Goal: Task Accomplishment & Management: Use online tool/utility

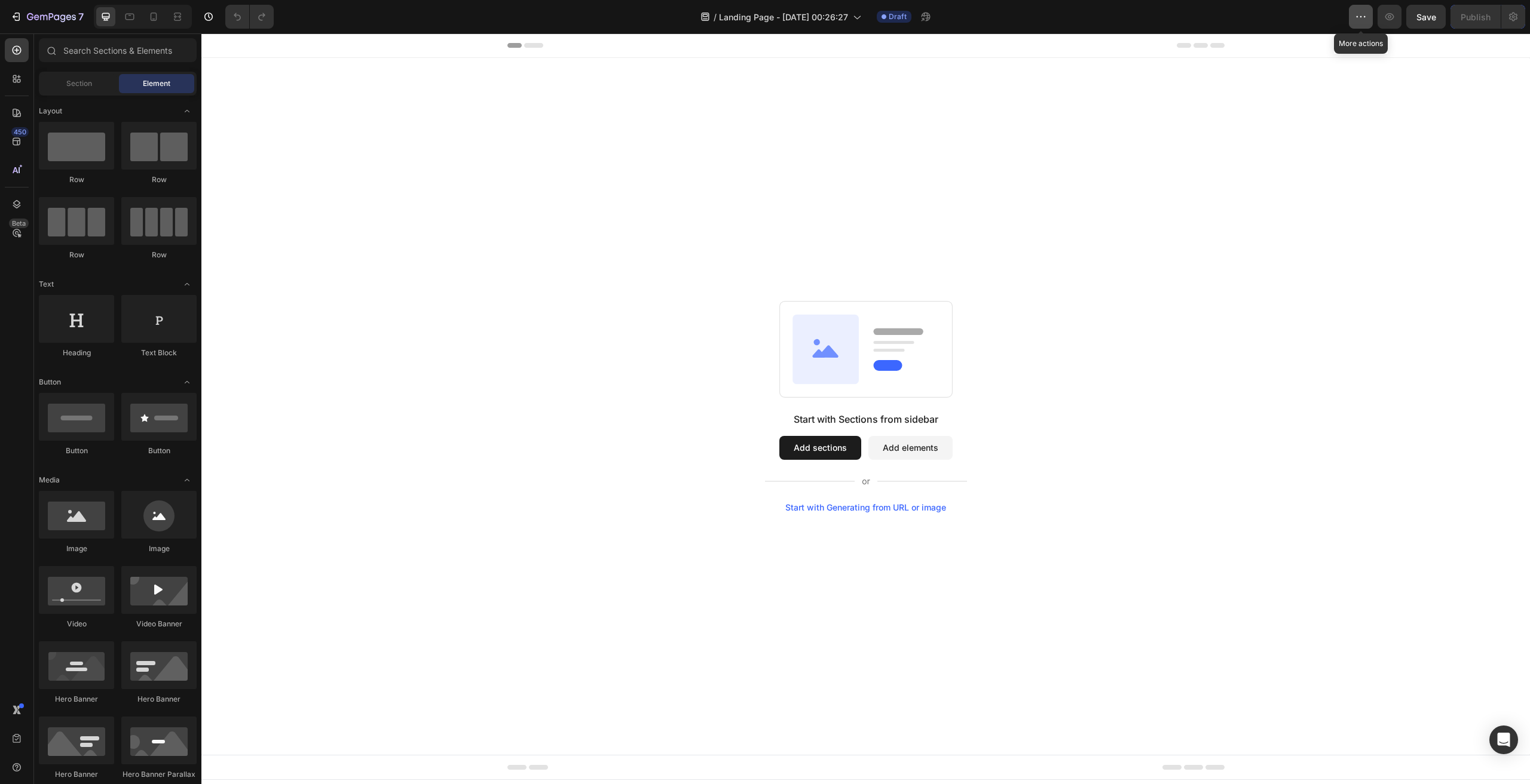
click at [1364, 14] on icon "button" at bounding box center [1360, 16] width 12 height 12
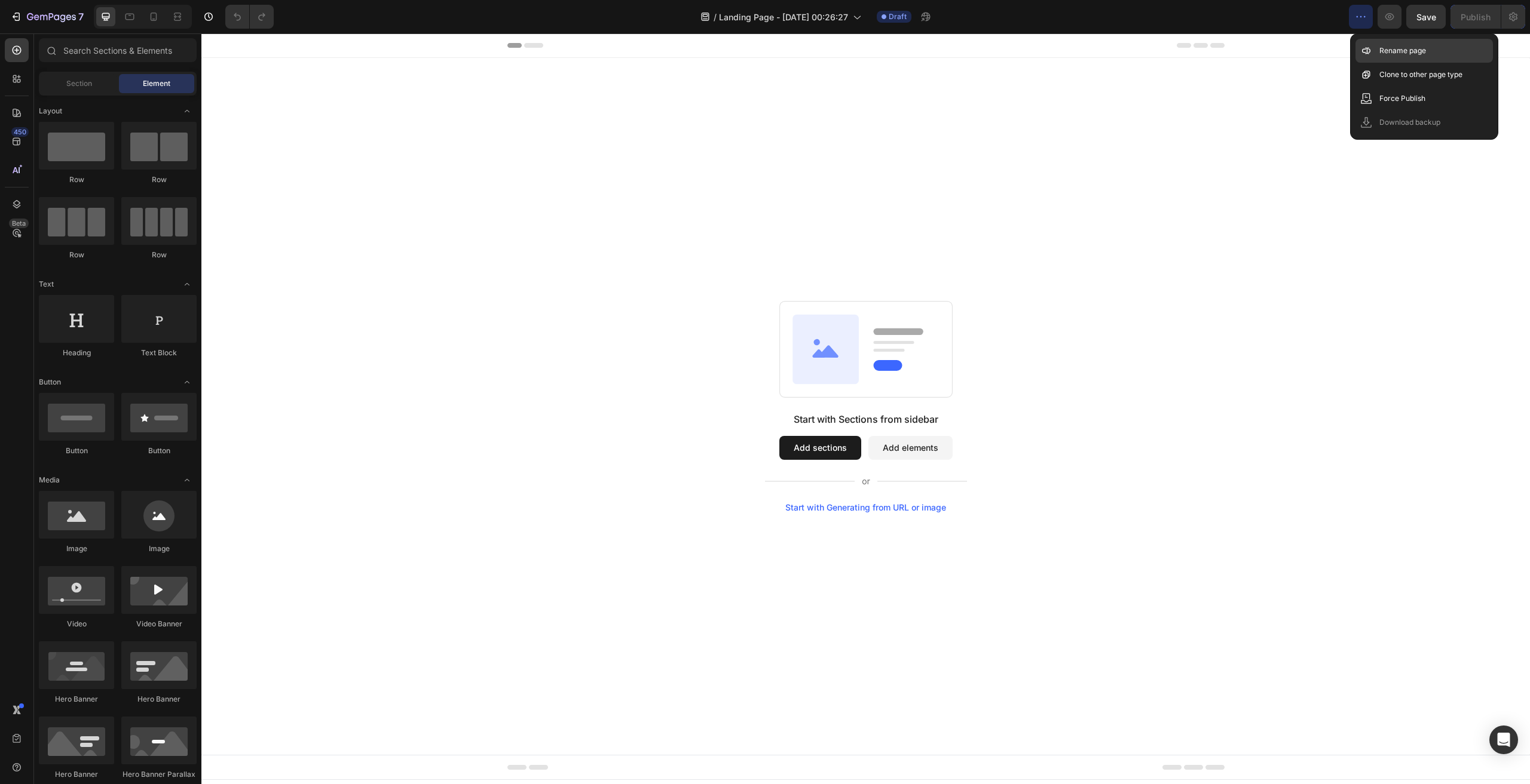
click at [1388, 49] on p "Rename page" at bounding box center [1402, 51] width 47 height 12
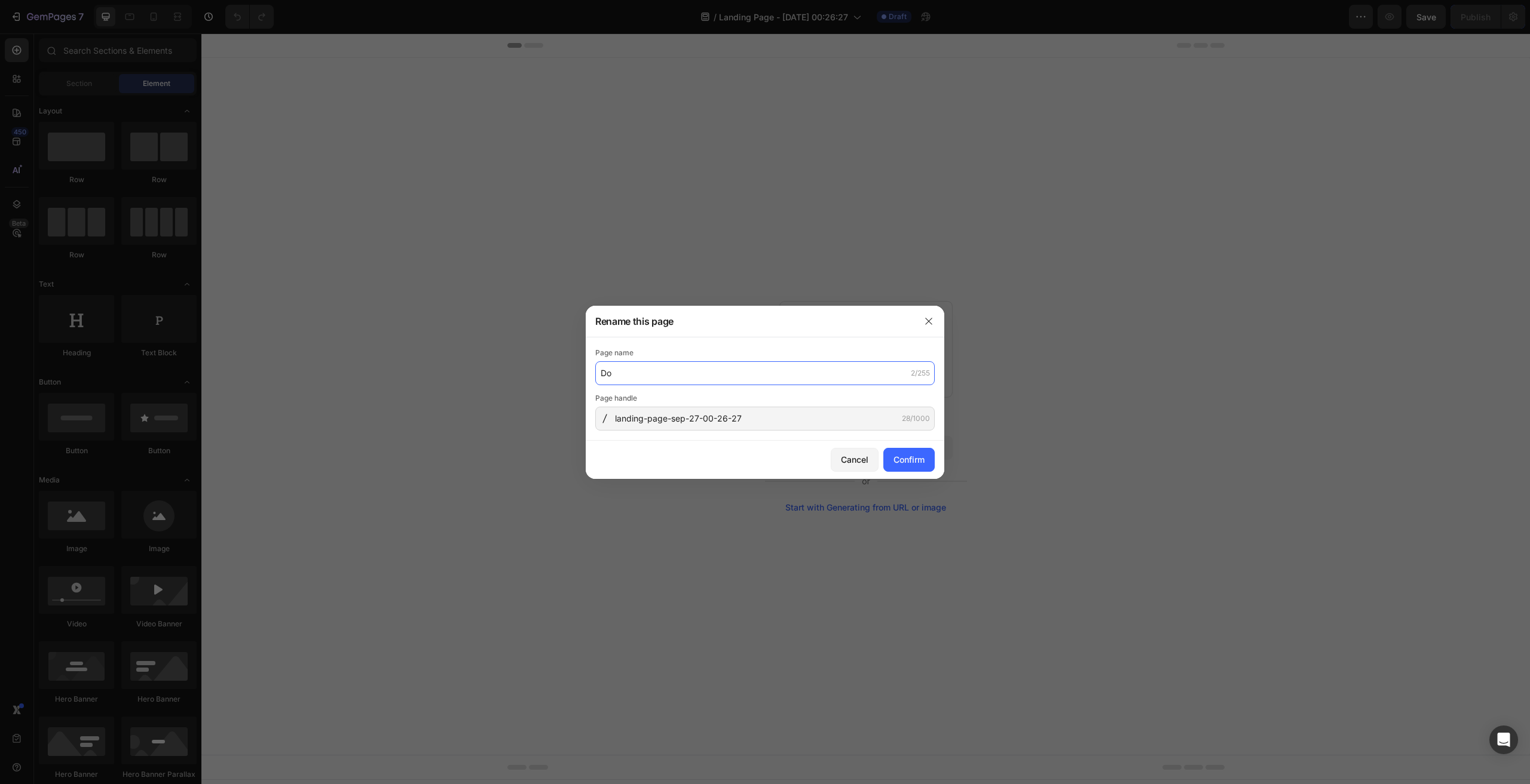
type input "D"
type input "Không xóa"
click at [899, 458] on div "Confirm" at bounding box center [909, 460] width 31 height 12
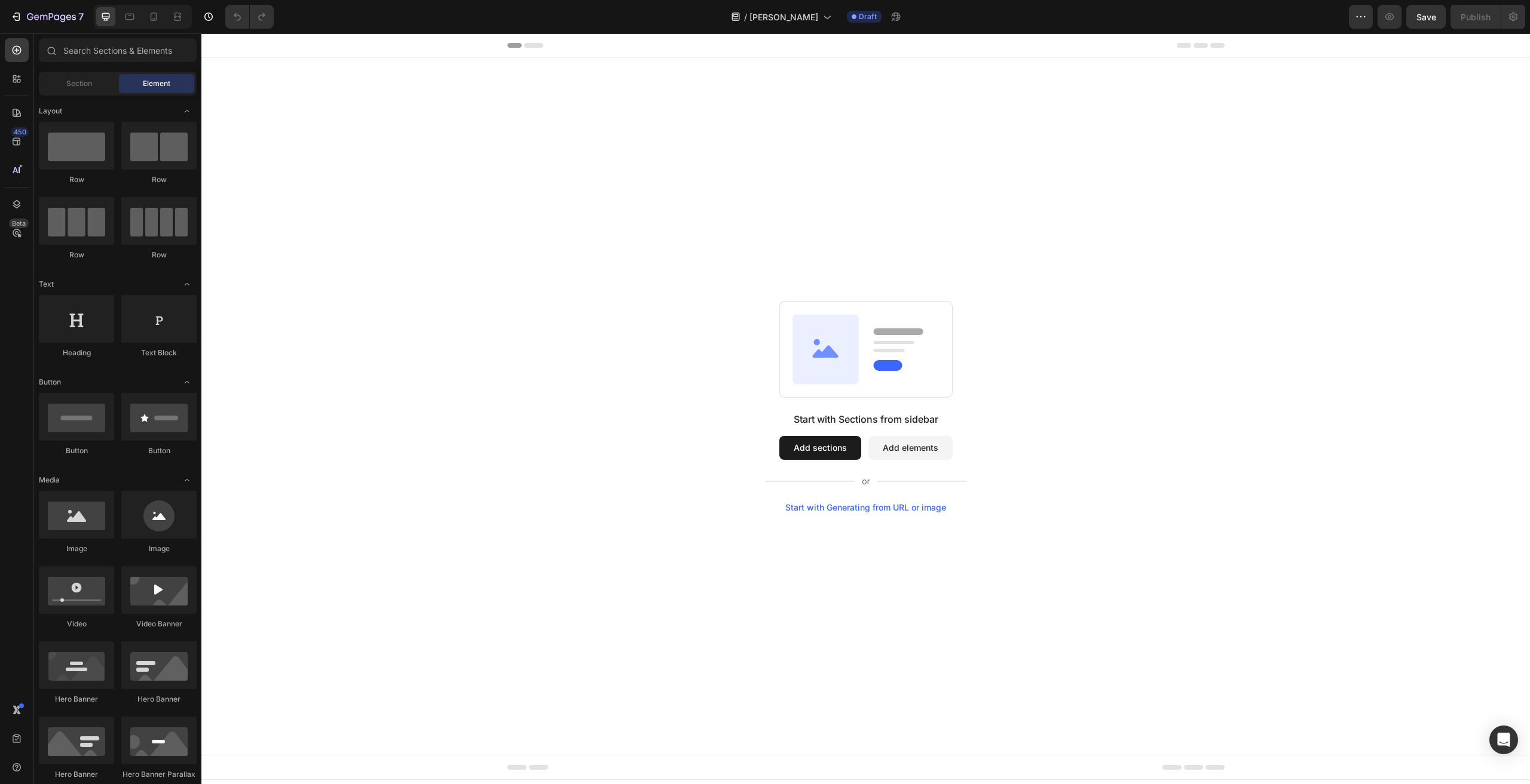
drag, startPoint x: 767, startPoint y: 330, endPoint x: 803, endPoint y: 201, distance: 133.9
click at [803, 201] on div "Start with Sections from sidebar Add sections Add elements Start with Generatin…" at bounding box center [866, 406] width 1329 height 697
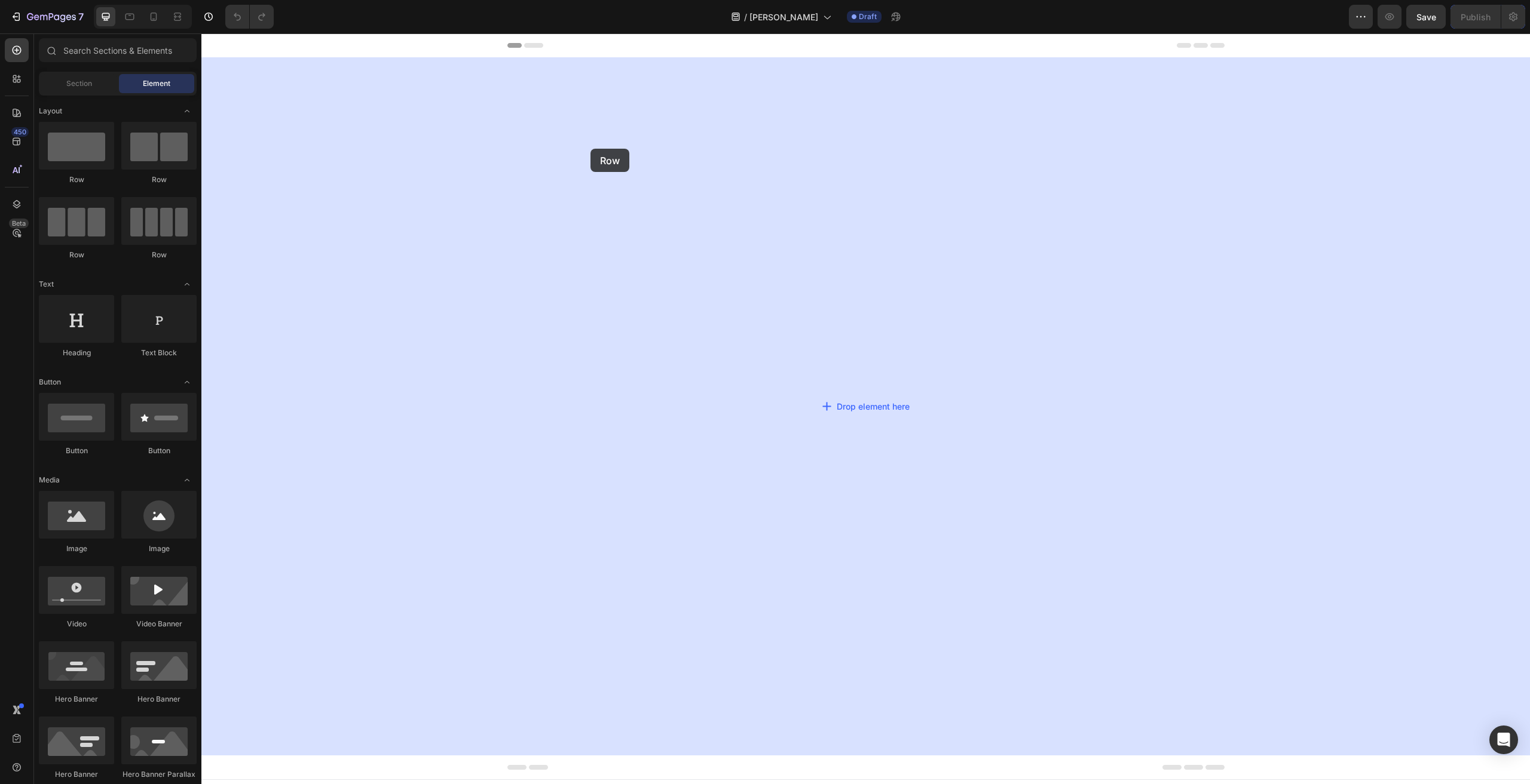
drag, startPoint x: 273, startPoint y: 197, endPoint x: 684, endPoint y: 171, distance: 411.8
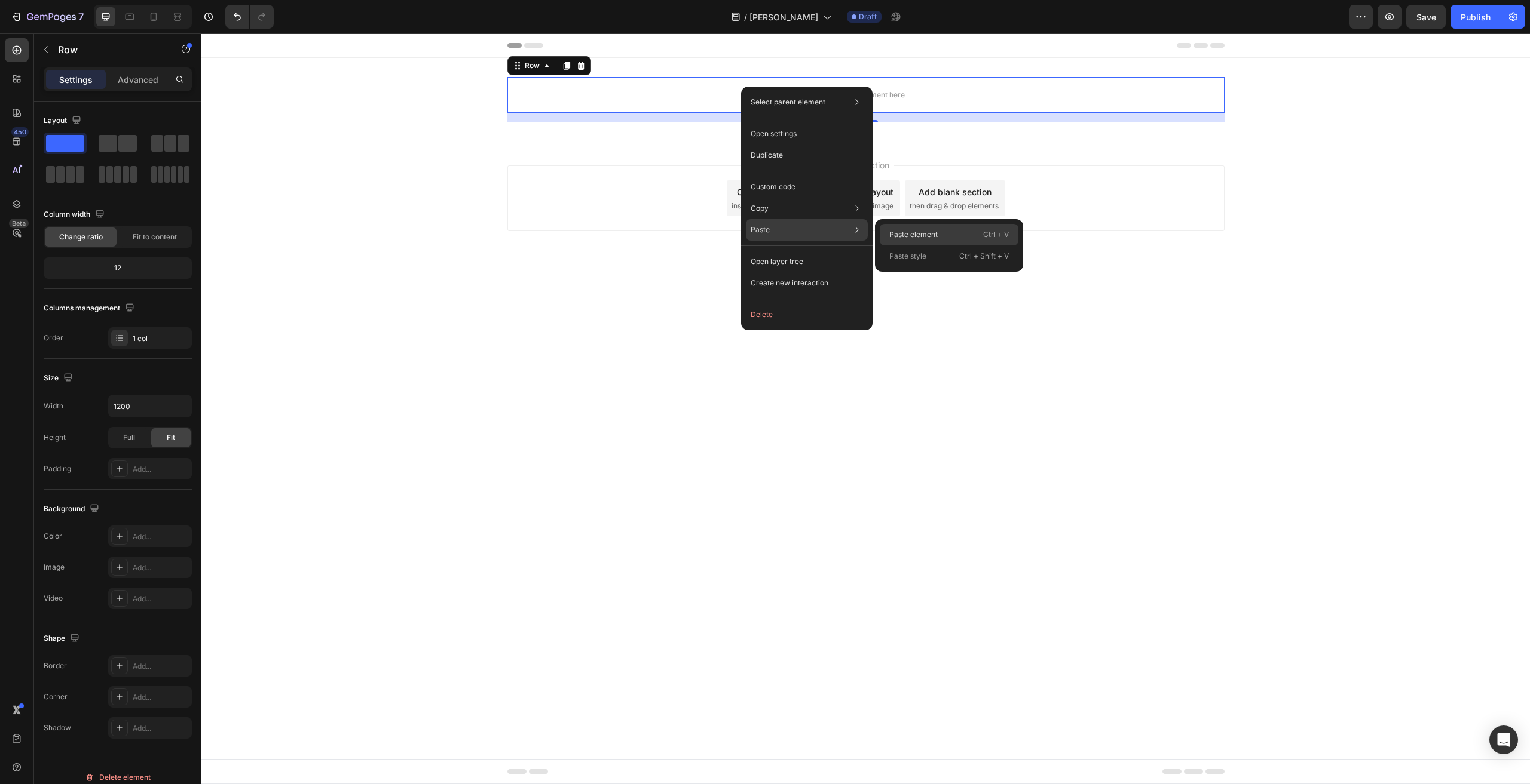
click at [907, 233] on p "Paste element" at bounding box center [914, 234] width 49 height 10
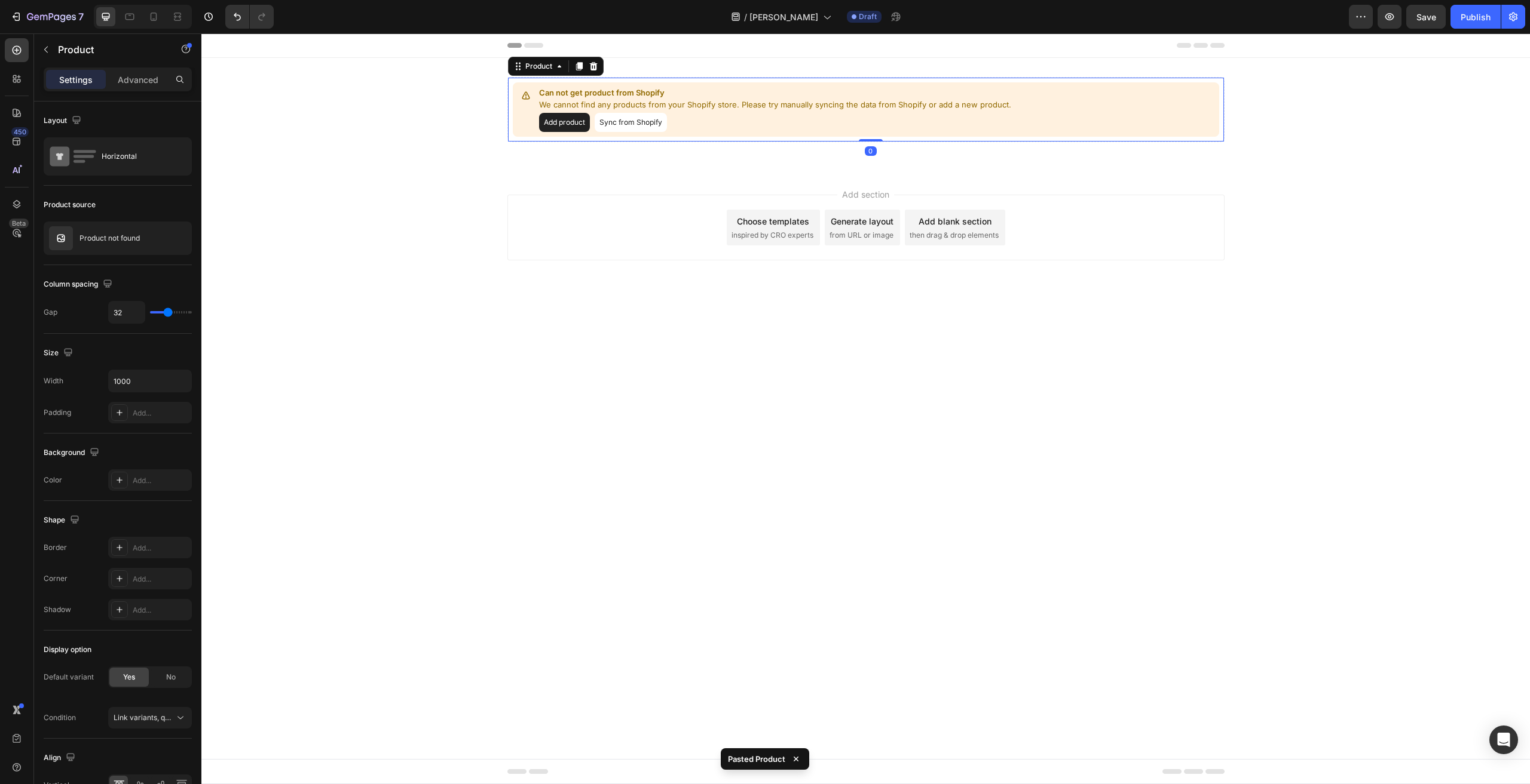
click at [557, 130] on button "Add product" at bounding box center [564, 123] width 51 height 19
click at [630, 119] on button "Sync from Shopify" at bounding box center [631, 123] width 72 height 19
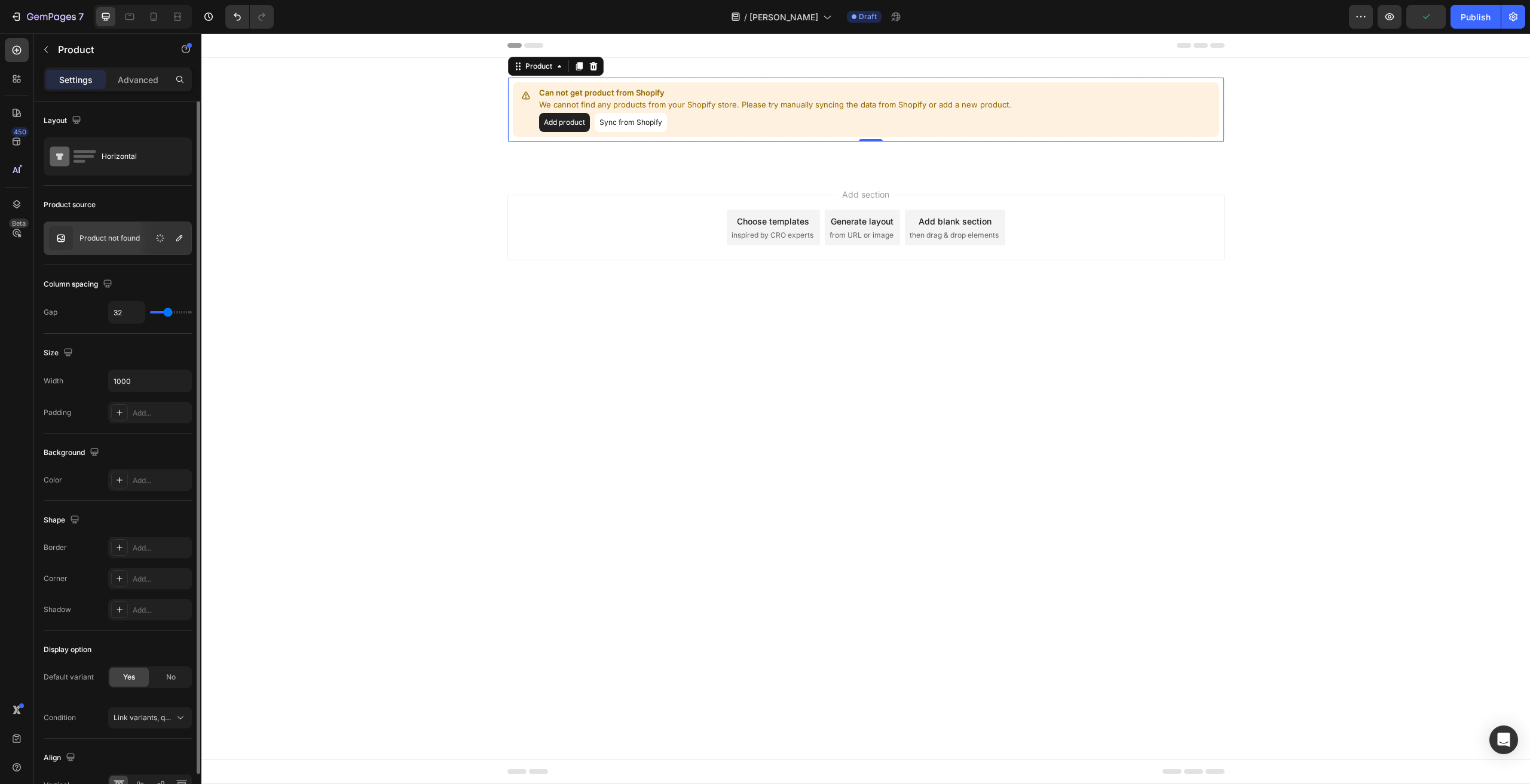
click at [69, 240] on img at bounding box center [61, 238] width 24 height 24
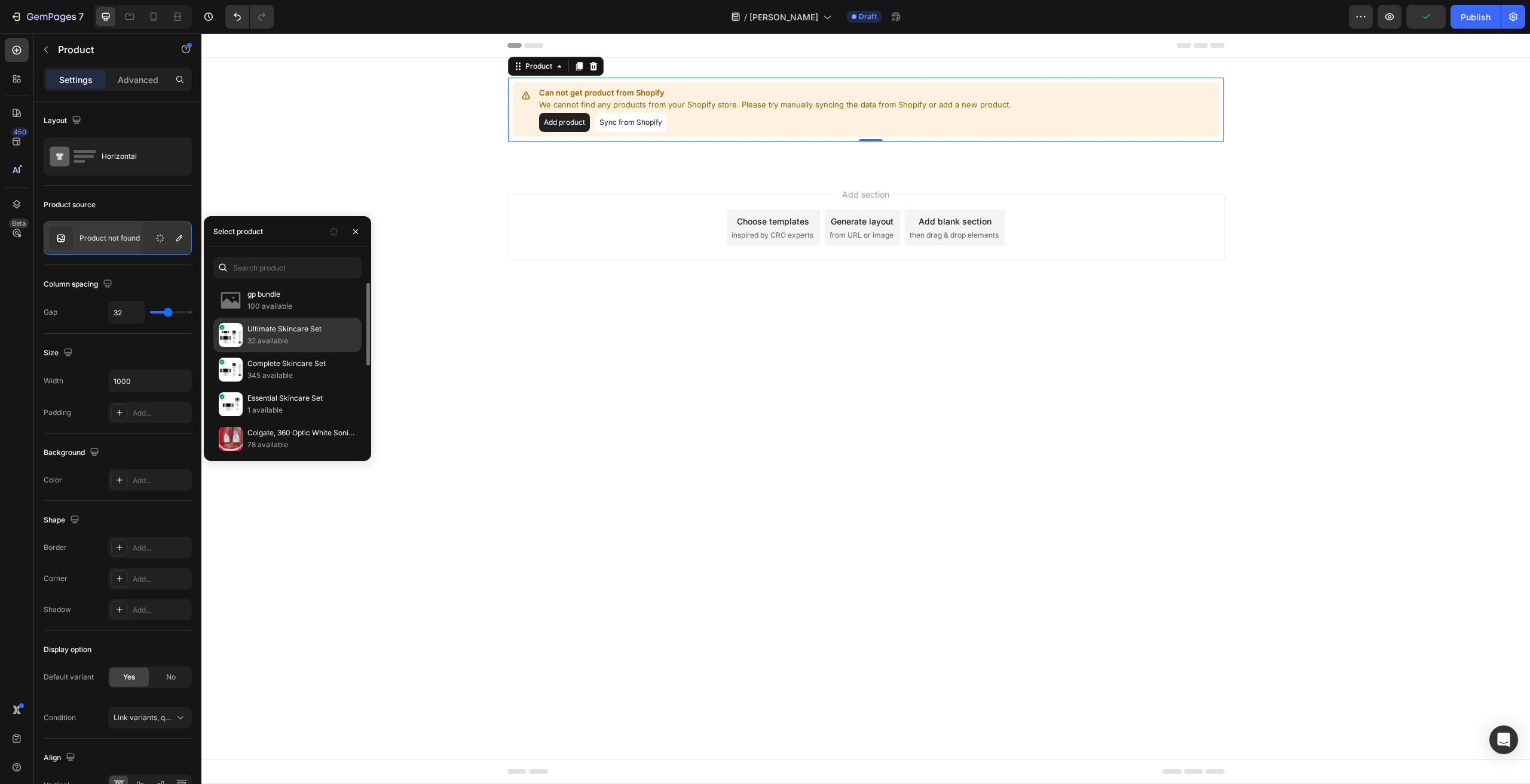
click at [276, 343] on p "32 available" at bounding box center [302, 341] width 109 height 12
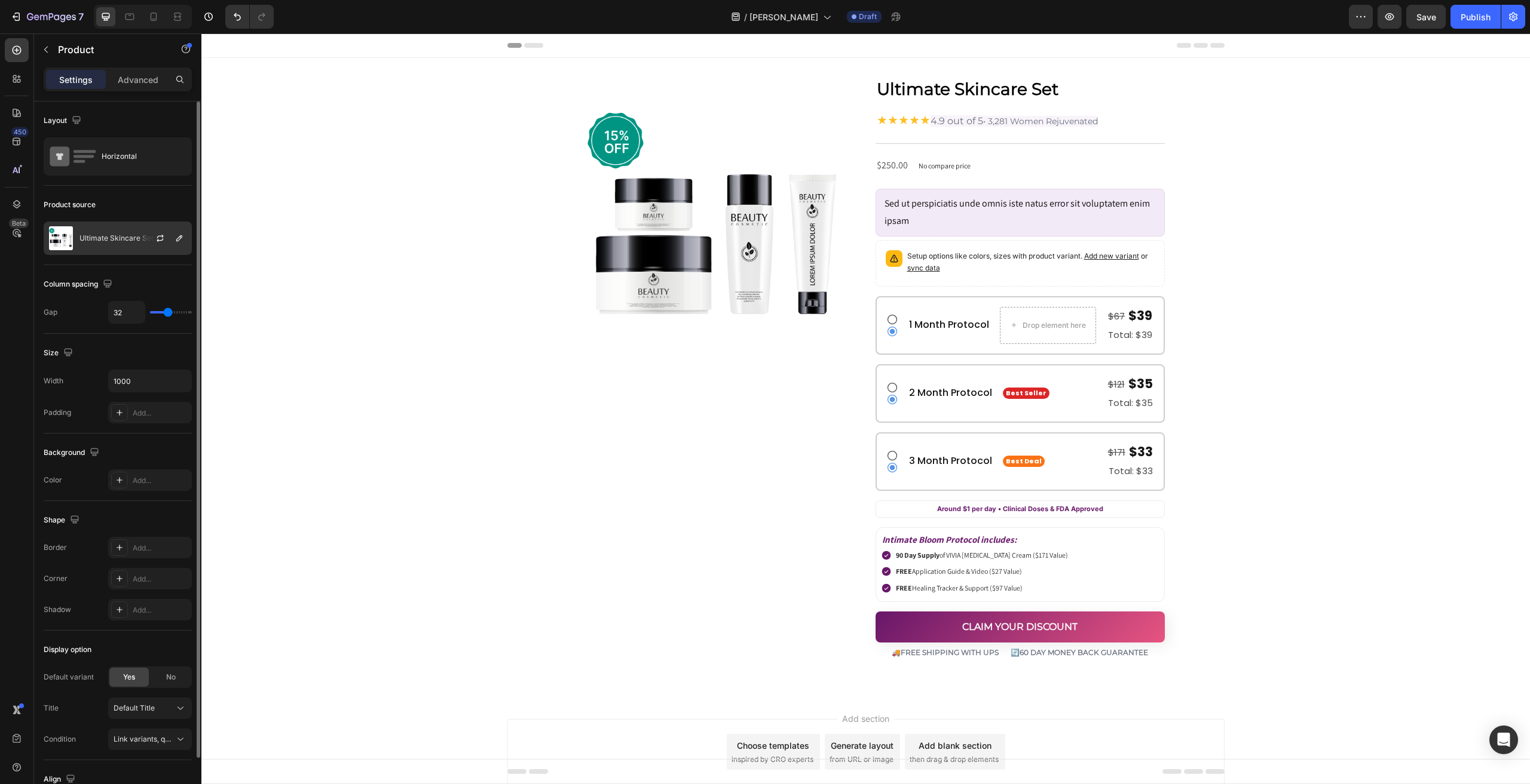
click at [98, 243] on div "Ultimate Skincare Set" at bounding box center [117, 238] width 148 height 33
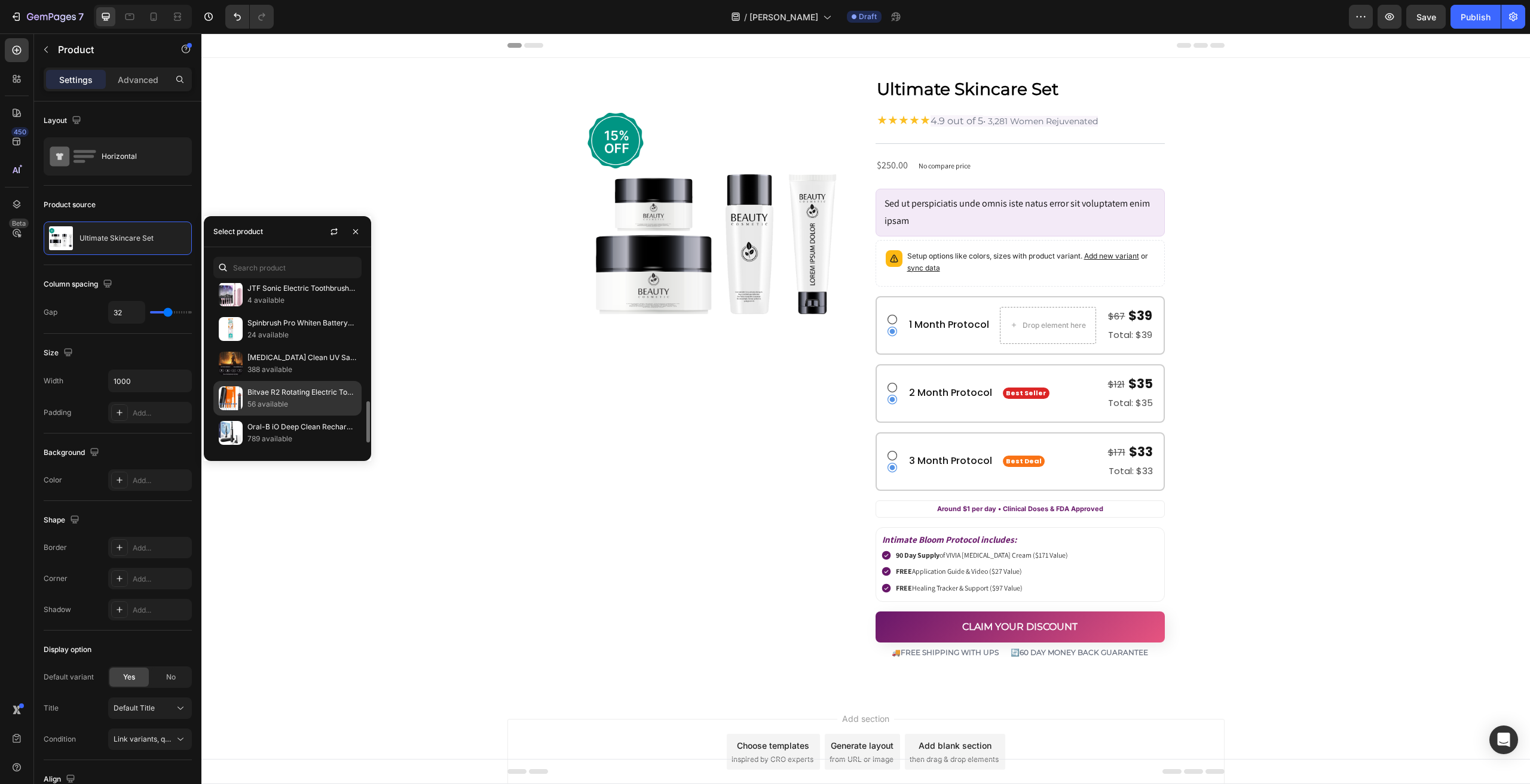
scroll to position [239, 0]
click at [297, 408] on p "356 available" at bounding box center [302, 413] width 109 height 12
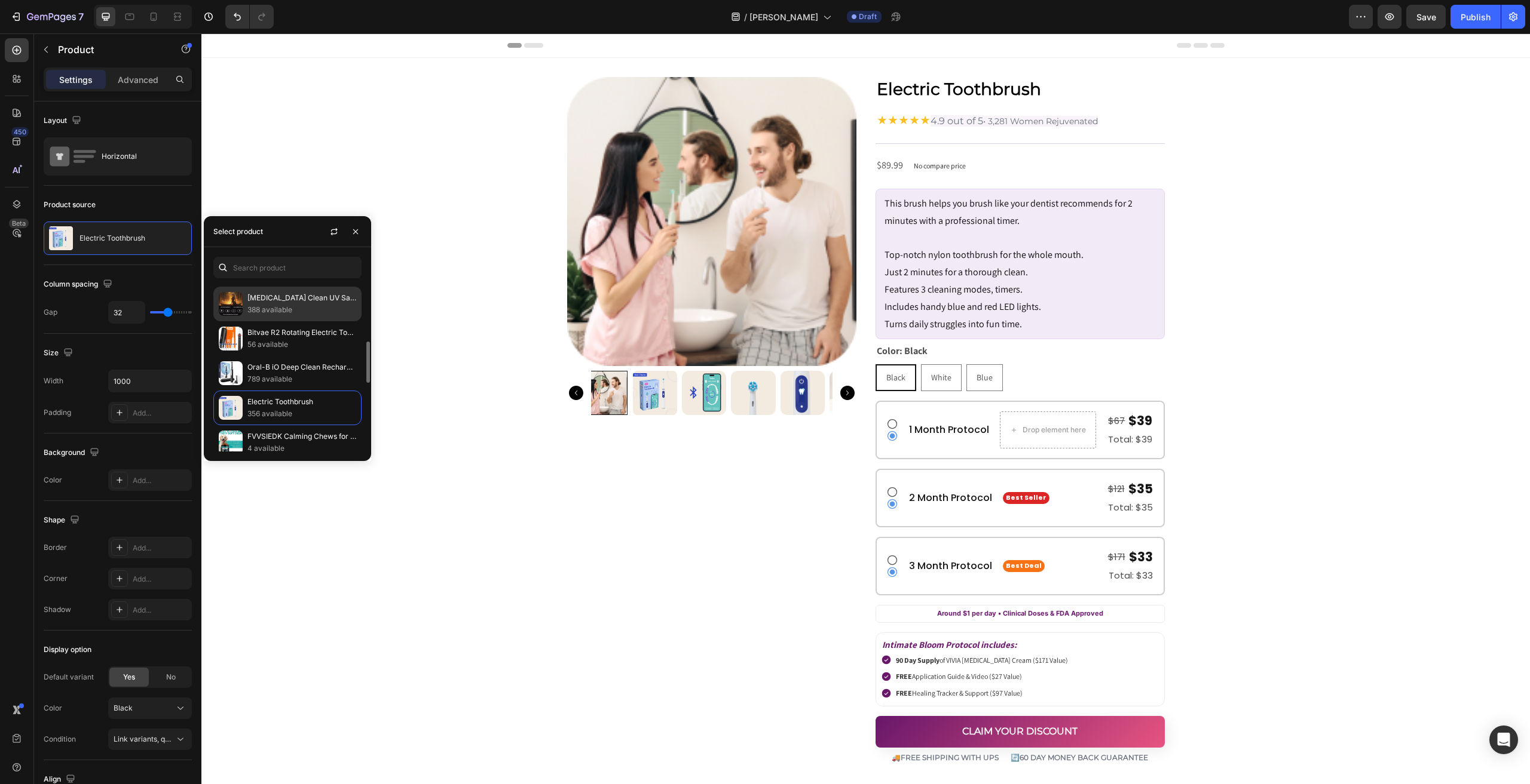
click at [262, 304] on p "388 available" at bounding box center [302, 310] width 109 height 12
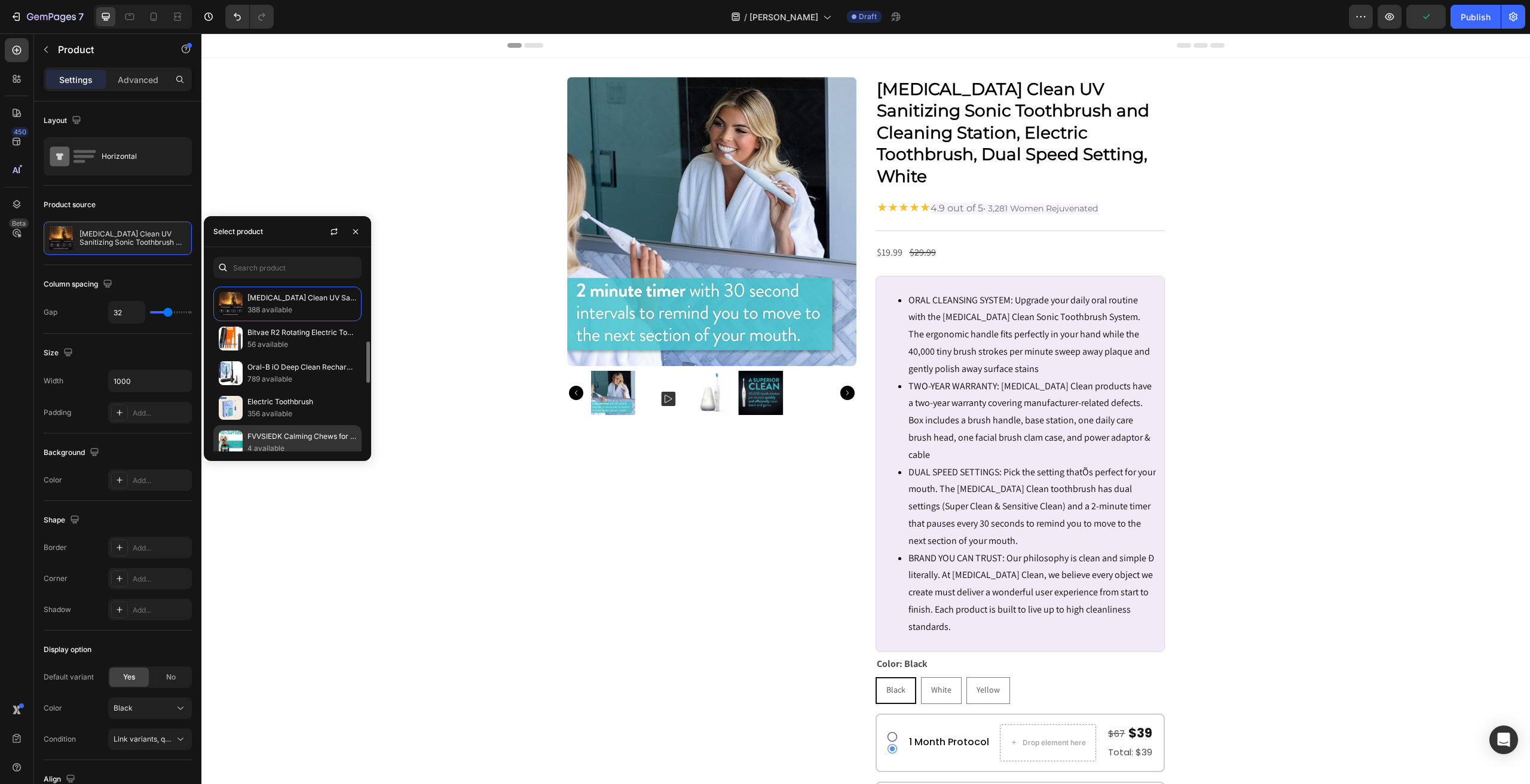
click at [296, 437] on p "FVVSIEDK Calming Chews for Dogs,Quiet Moments Dog Calming Treats,Help Promote R…" at bounding box center [302, 436] width 109 height 12
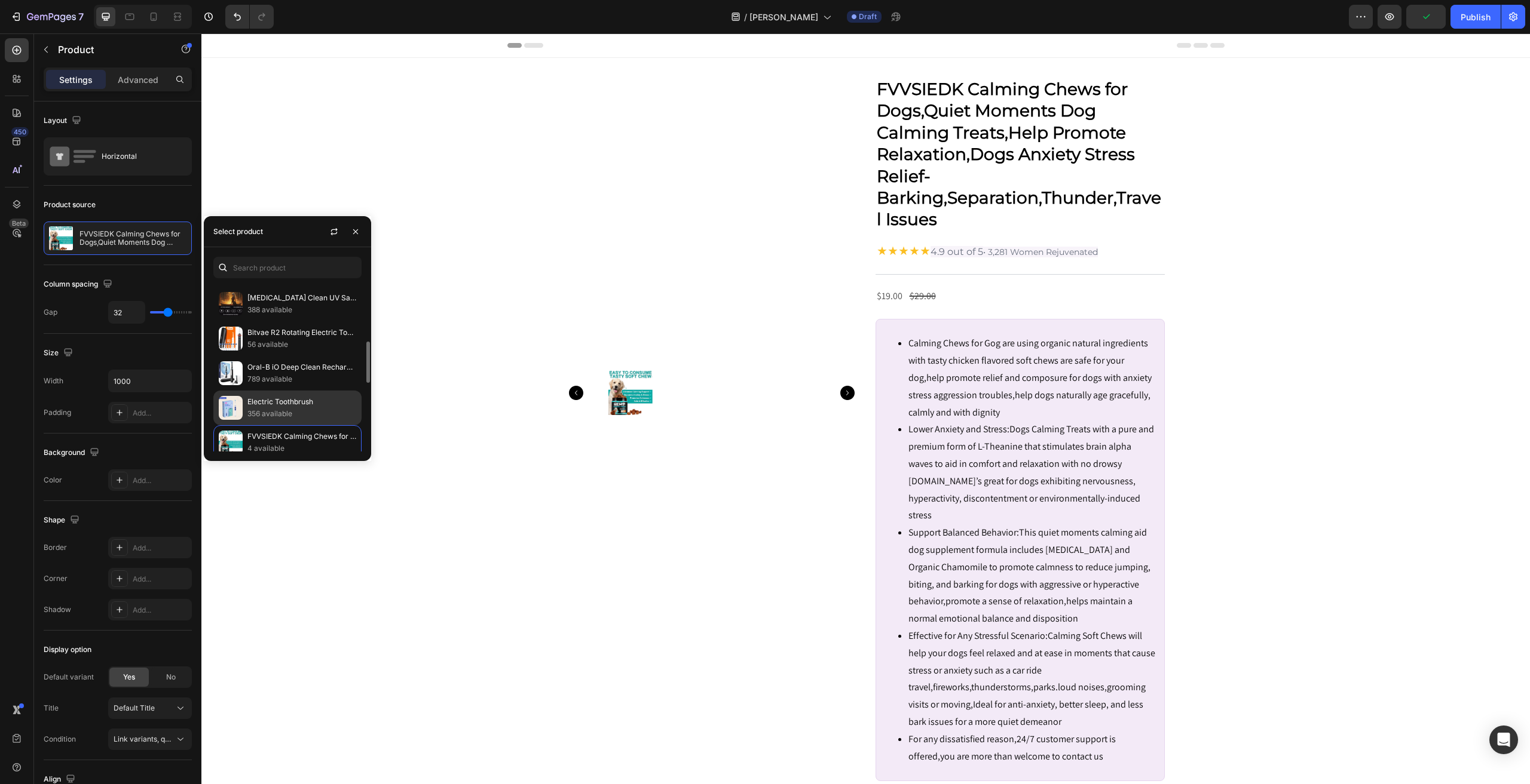
click at [287, 402] on p "Electric Toothbrush" at bounding box center [302, 401] width 109 height 12
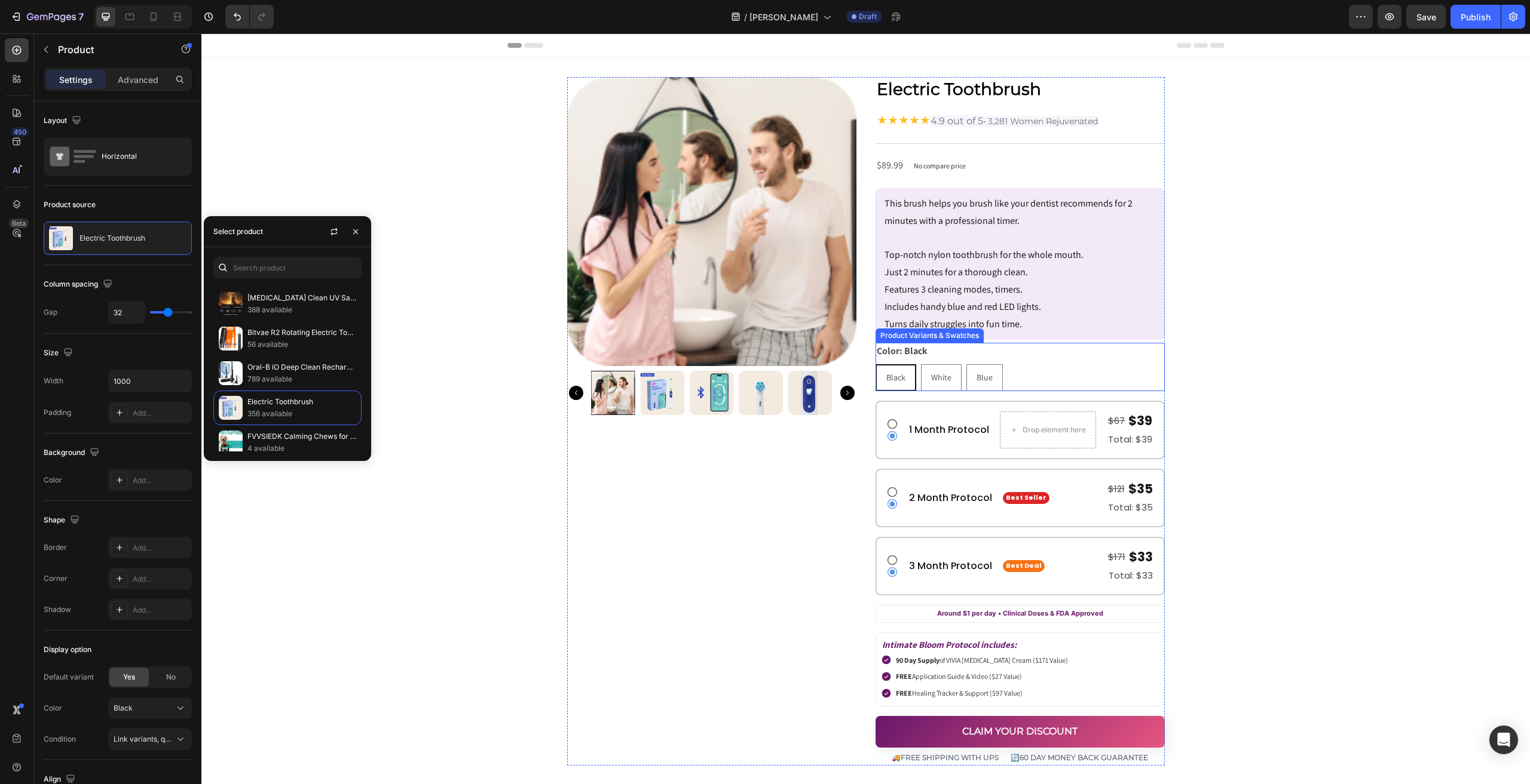
click at [1074, 359] on div "Color: Black Black Black Black White White White Blue Blue Blue" at bounding box center [1020, 367] width 289 height 49
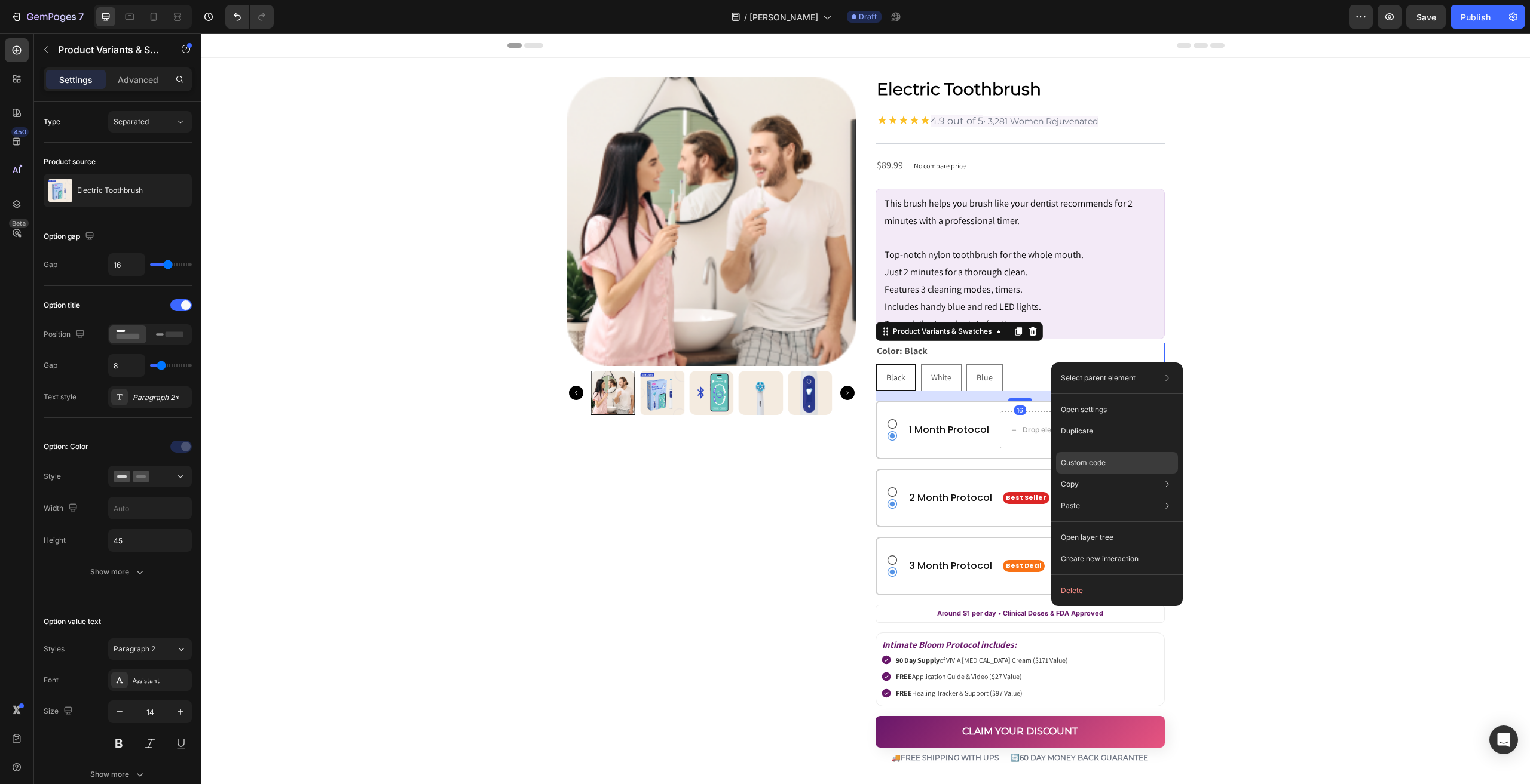
click at [1100, 465] on p "Custom code" at bounding box center [1083, 462] width 45 height 10
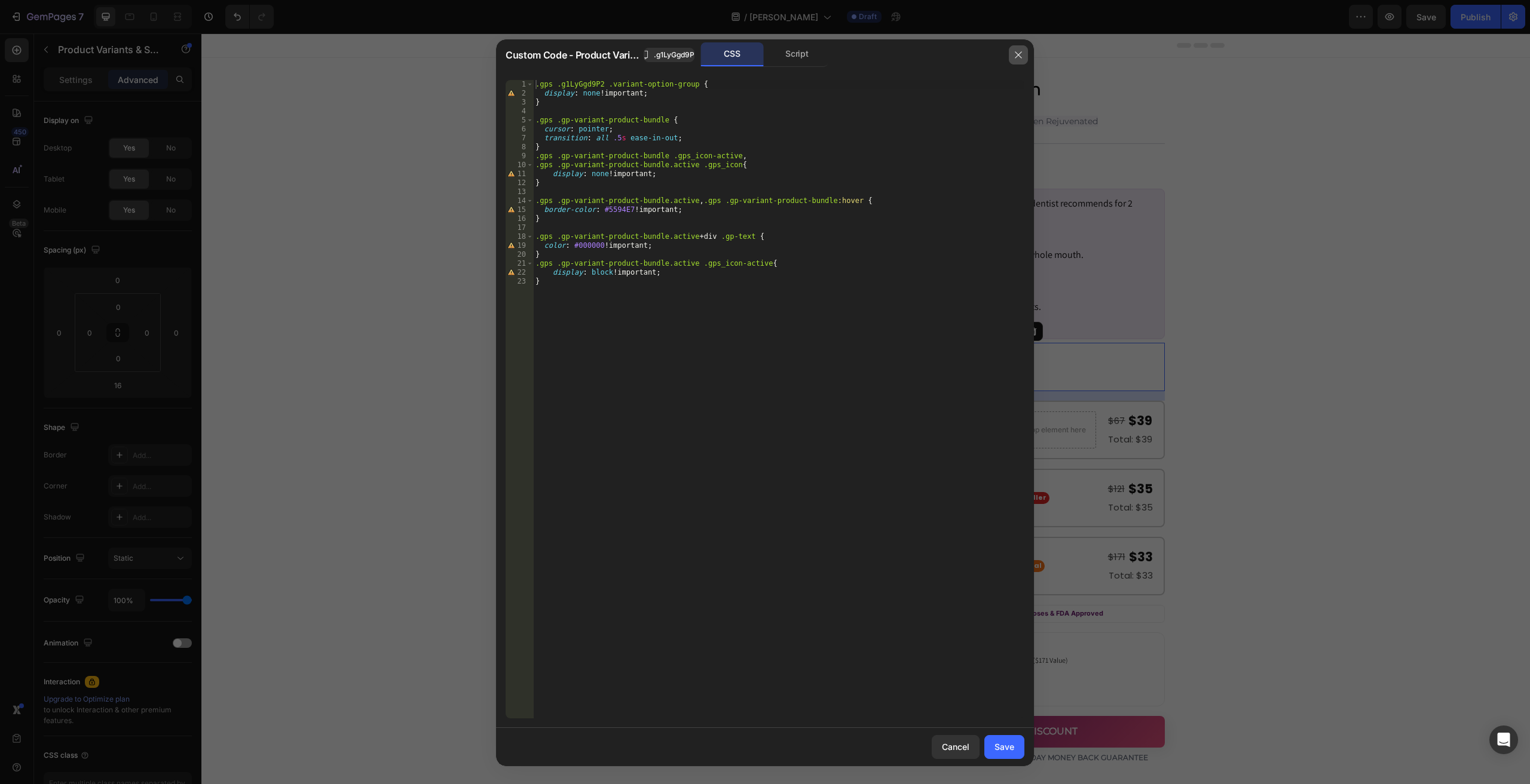
drag, startPoint x: 1015, startPoint y: 62, endPoint x: 1043, endPoint y: 15, distance: 54.7
click at [1015, 62] on button "button" at bounding box center [1019, 55] width 19 height 19
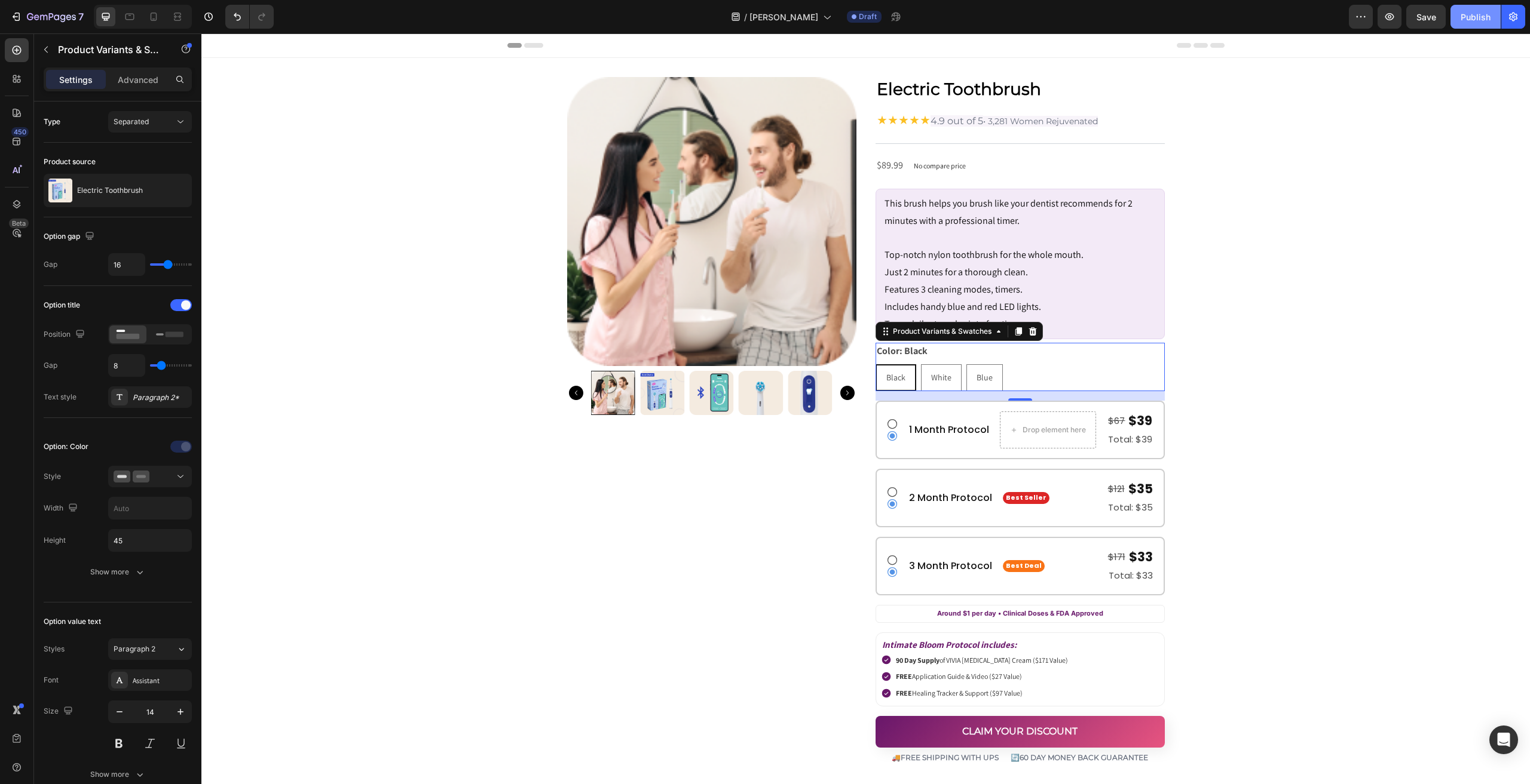
click at [1470, 15] on div "Publish" at bounding box center [1475, 17] width 30 height 12
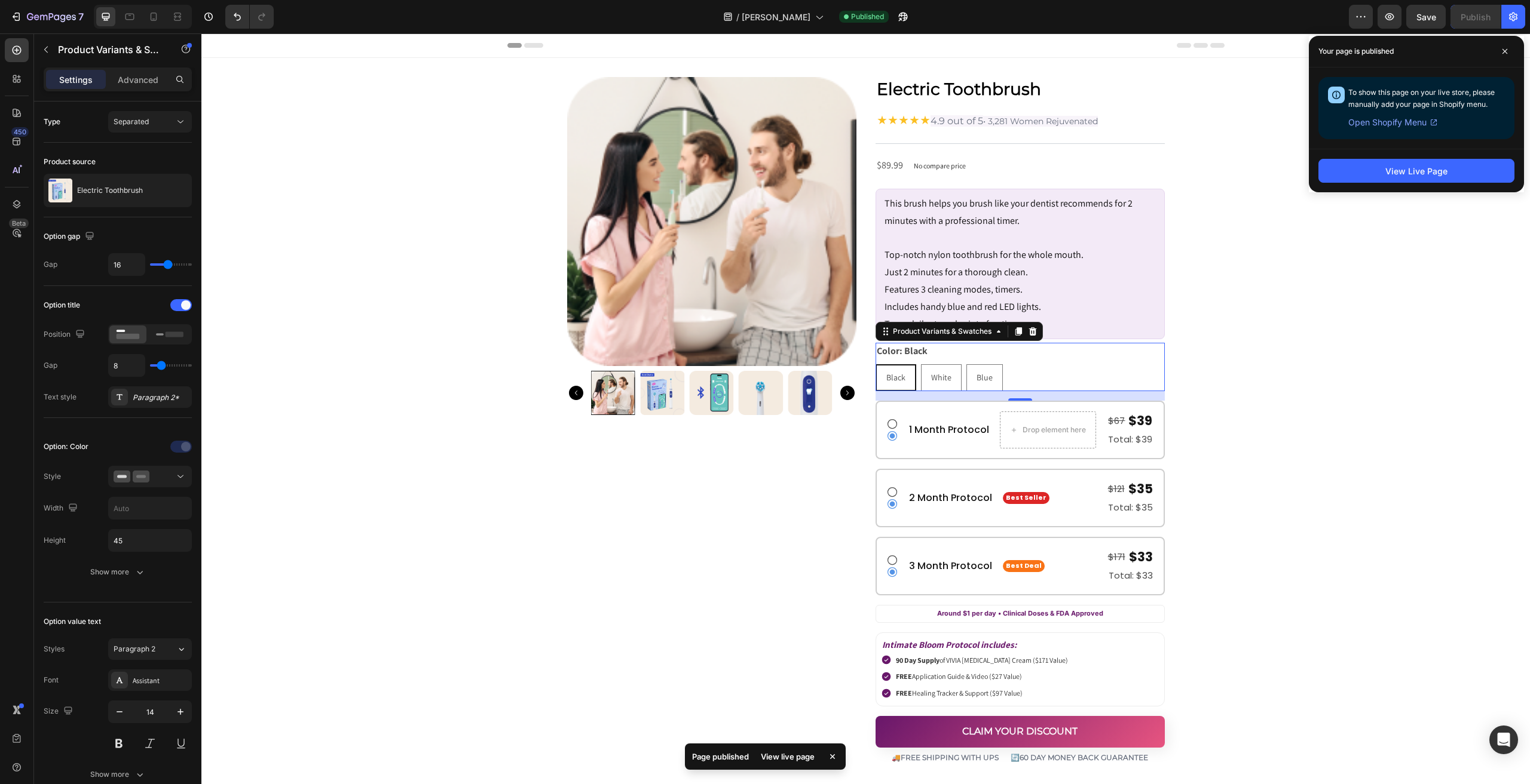
drag, startPoint x: 1017, startPoint y: 355, endPoint x: 1265, endPoint y: 488, distance: 281.4
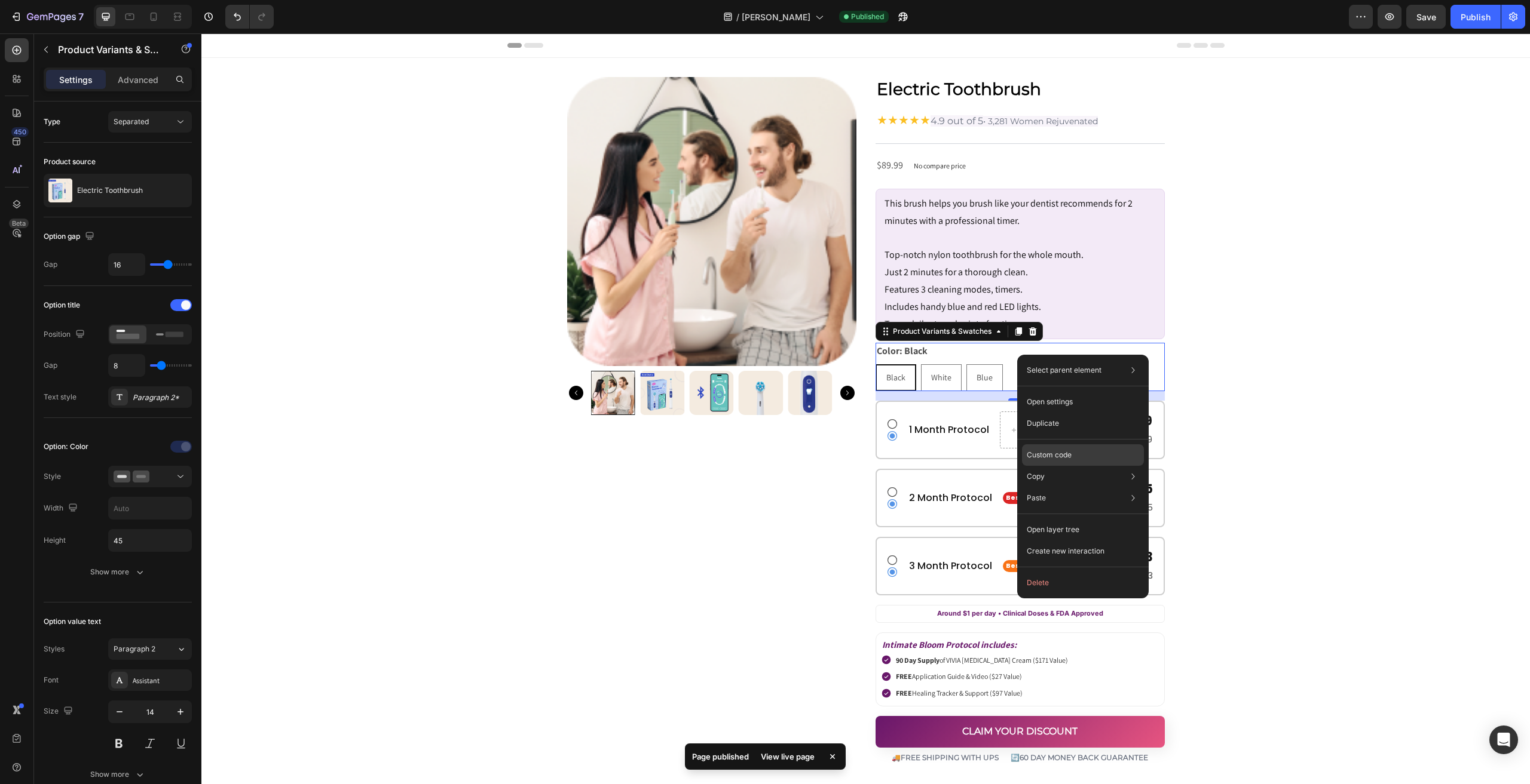
click at [1071, 459] on p "Custom code" at bounding box center [1049, 455] width 45 height 10
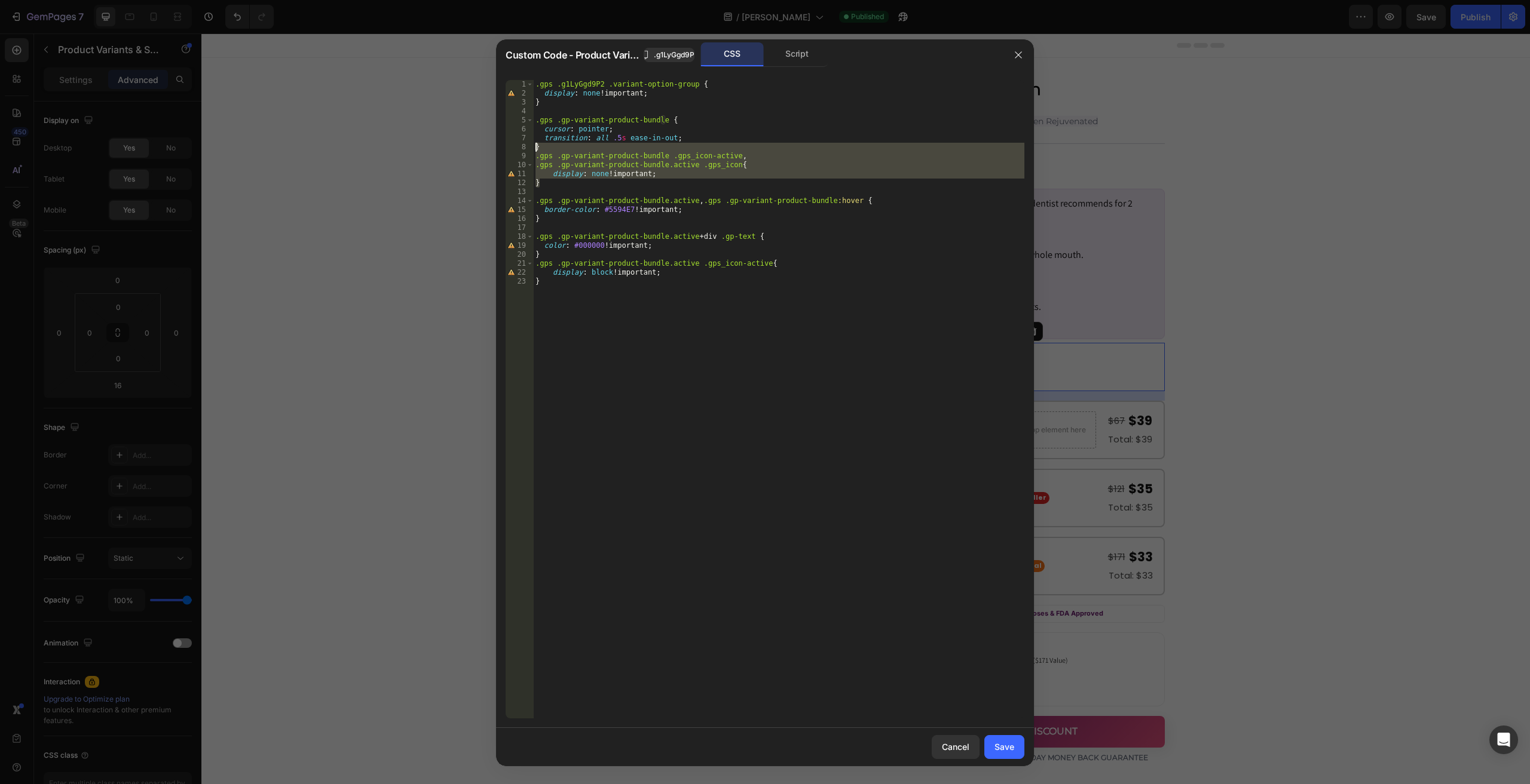
drag, startPoint x: 556, startPoint y: 185, endPoint x: 512, endPoint y: 147, distance: 58.1
click at [512, 147] on div "} 1 2 3 4 5 6 7 8 9 10 11 12 13 14 15 16 17 18 19 20 21 22 23 .gps .g1LyGgd9P2 …" at bounding box center [765, 399] width 519 height 638
type textarea ".gps .gp-variant-product-bundle .gps_icon-active, .gps .gp-variant-product-bund…"
